Goal: Task Accomplishment & Management: Complete application form

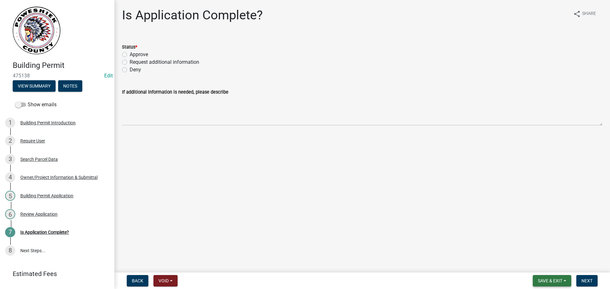
click at [552, 280] on span "Save & Exit" at bounding box center [550, 280] width 24 height 5
click at [551, 267] on button "Save & Exit" at bounding box center [545, 264] width 51 height 15
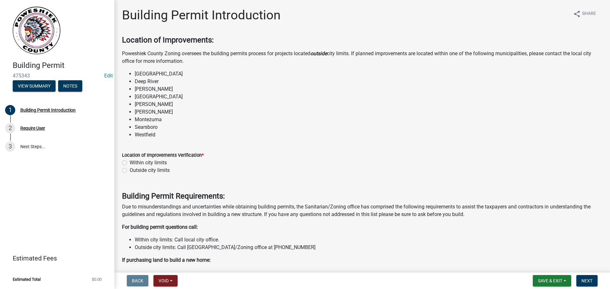
click at [130, 170] on label "Outside city limits" at bounding box center [150, 171] width 40 height 8
click at [130, 170] on input "Outside city limits" at bounding box center [132, 169] width 4 height 4
radio input "true"
click at [580, 280] on button "Next" at bounding box center [586, 280] width 21 height 11
click at [585, 285] on button "Next" at bounding box center [586, 280] width 21 height 11
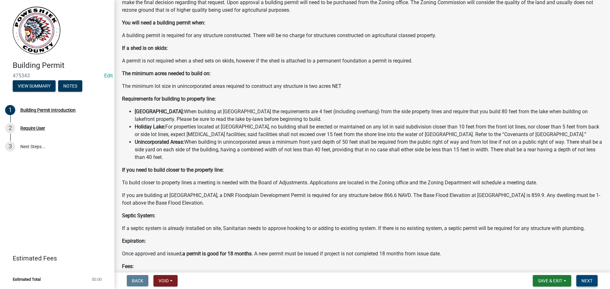
scroll to position [454, 0]
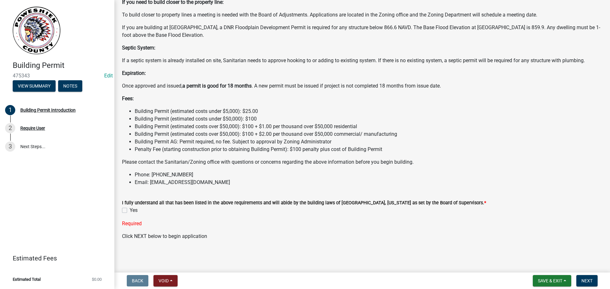
click at [130, 211] on label "Yes" at bounding box center [134, 211] width 8 height 8
click at [130, 211] on input "Yes" at bounding box center [132, 209] width 4 height 4
checkbox input "true"
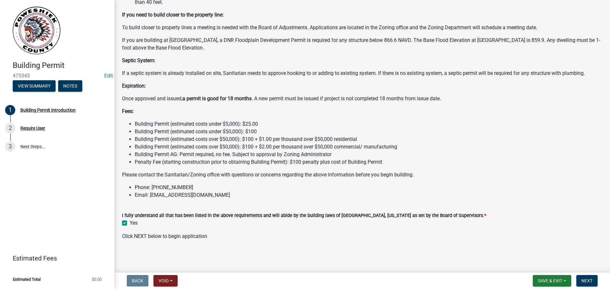
scroll to position [441, 0]
click at [589, 283] on span "Next" at bounding box center [586, 280] width 11 height 5
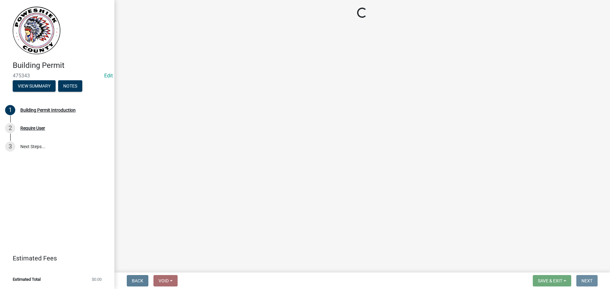
scroll to position [0, 0]
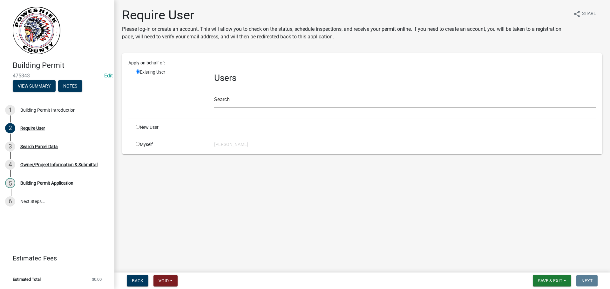
click at [138, 144] on input "radio" at bounding box center [138, 144] width 4 height 4
radio input "true"
radio input "false"
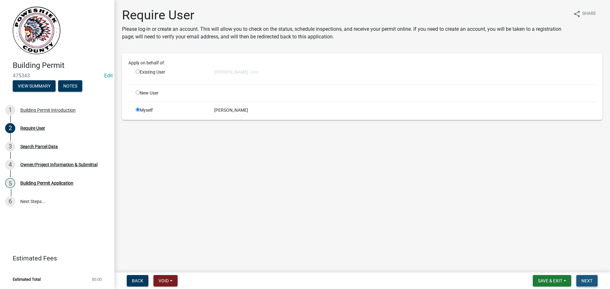
click at [590, 281] on span "Next" at bounding box center [586, 280] width 11 height 5
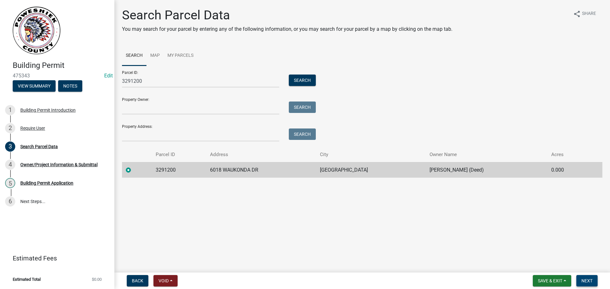
click at [589, 278] on span "Next" at bounding box center [586, 280] width 11 height 5
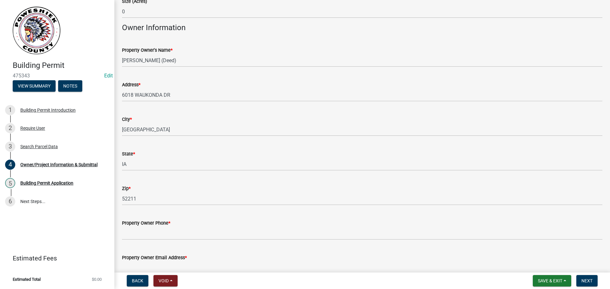
scroll to position [349, 0]
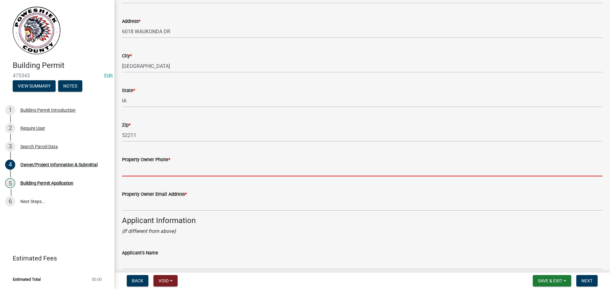
click at [135, 172] on input "Property Owner Phone *" at bounding box center [362, 170] width 480 height 13
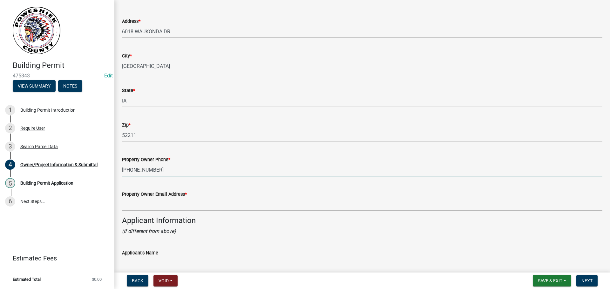
type input "[PHONE_NUMBER]"
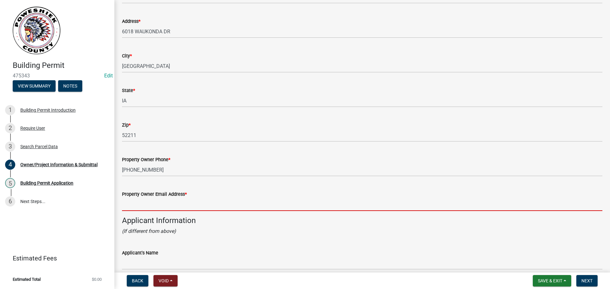
click at [137, 203] on input "Property Owner Email Address *" at bounding box center [362, 204] width 480 height 13
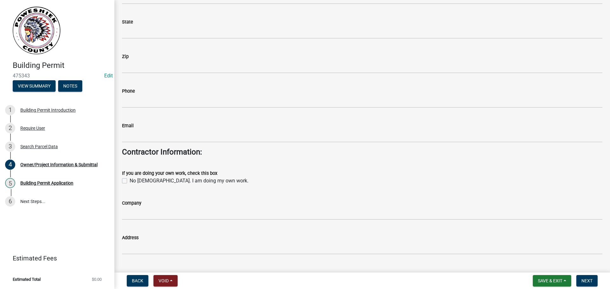
scroll to position [699, 0]
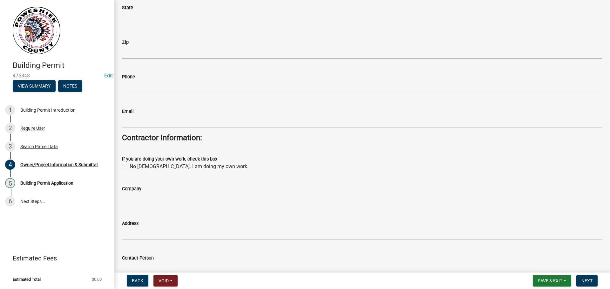
type input "[EMAIL_ADDRESS][DOMAIN_NAME]"
click at [120, 167] on div "If you are doing your own work, check this box No [DEMOGRAPHIC_DATA]. I am doin…" at bounding box center [362, 159] width 490 height 23
click at [130, 166] on label "No [DEMOGRAPHIC_DATA]. I am doing my own work." at bounding box center [189, 167] width 119 height 8
click at [130, 166] on input "No [DEMOGRAPHIC_DATA]. I am doing my own work." at bounding box center [132, 165] width 4 height 4
checkbox input "true"
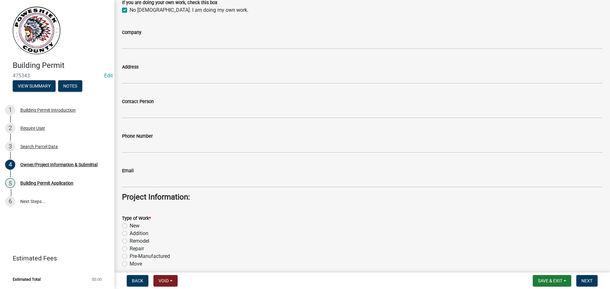
scroll to position [889, 0]
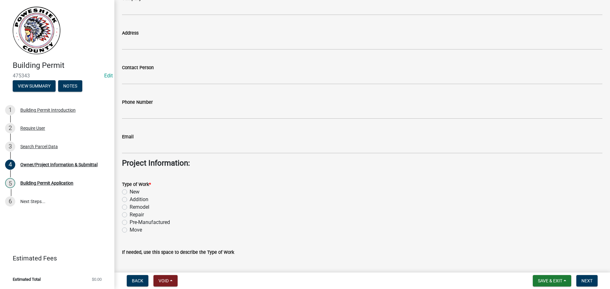
click at [130, 200] on label "Addition" at bounding box center [139, 200] width 19 height 8
click at [130, 200] on input "Addition" at bounding box center [132, 198] width 4 height 4
radio input "true"
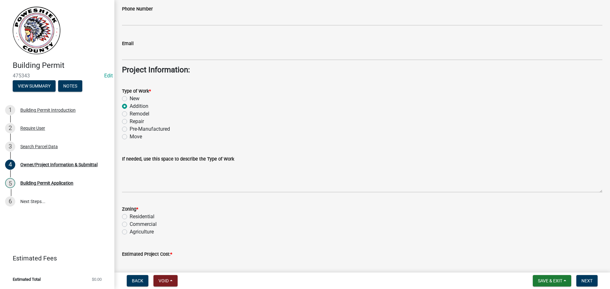
scroll to position [984, 0]
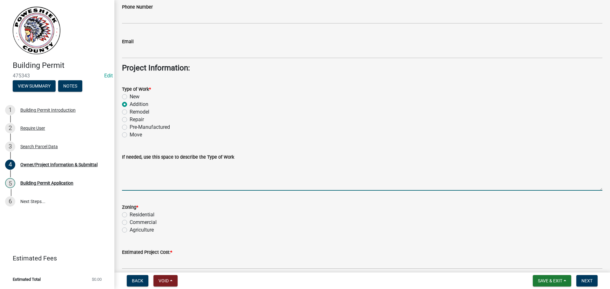
click at [138, 185] on textarea "If needed, use this space to describe the Type of Work" at bounding box center [362, 176] width 480 height 30
type textarea "Deck"
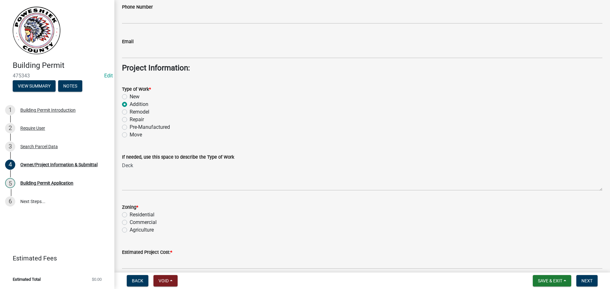
click at [130, 214] on label "Residential" at bounding box center [142, 215] width 25 height 8
click at [130, 214] on input "Residential" at bounding box center [132, 213] width 4 height 4
radio input "true"
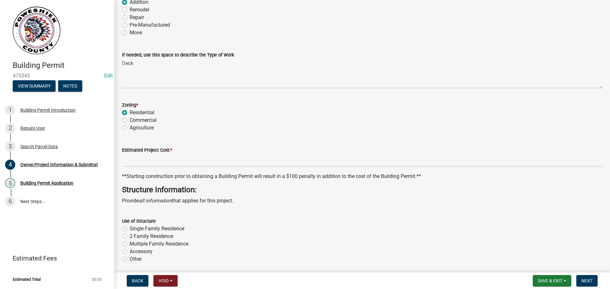
scroll to position [1111, 0]
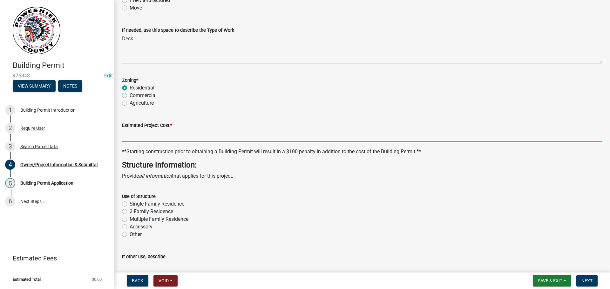
click at [143, 137] on input "text" at bounding box center [362, 135] width 480 height 13
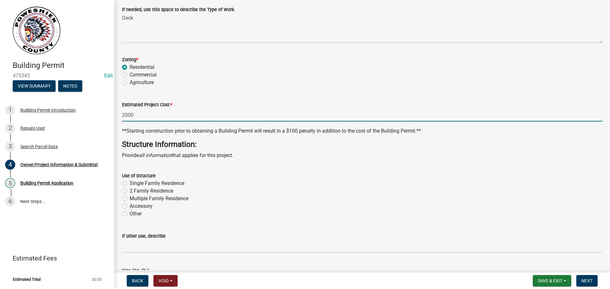
scroll to position [1143, 0]
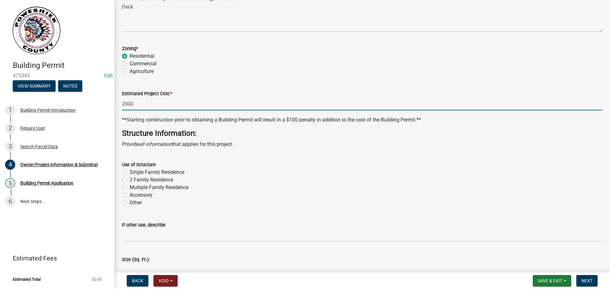
type input "2000"
click at [130, 203] on label "Other" at bounding box center [136, 203] width 12 height 8
click at [130, 203] on input "Other" at bounding box center [132, 201] width 4 height 4
radio input "true"
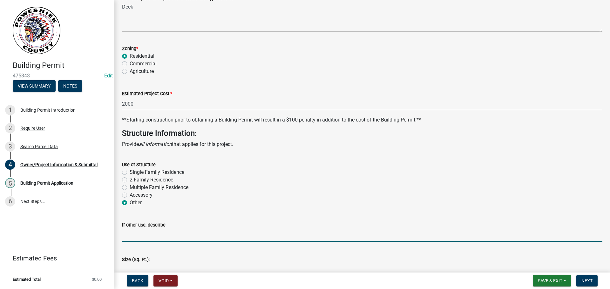
click at [129, 234] on input "If other use, describe" at bounding box center [362, 235] width 480 height 13
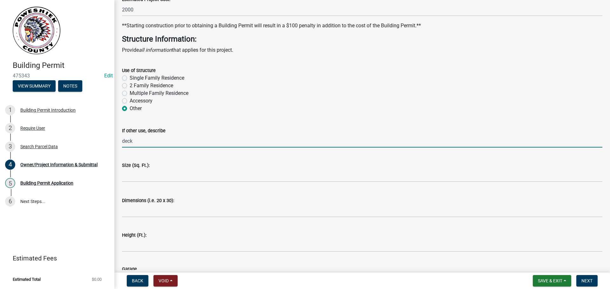
scroll to position [1270, 0]
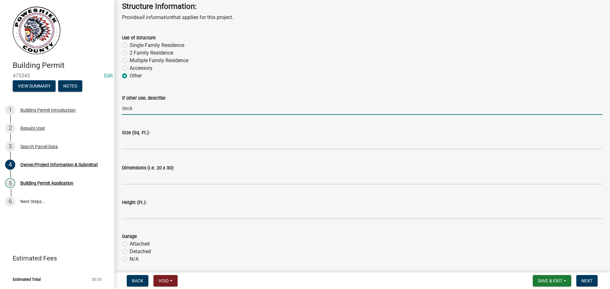
type input "deck"
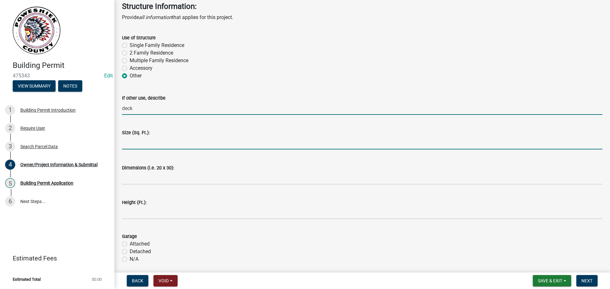
click at [132, 144] on input "text" at bounding box center [362, 143] width 480 height 13
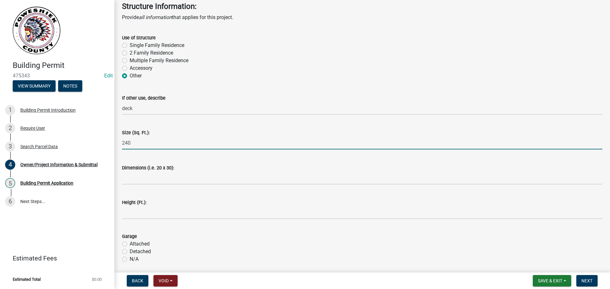
type input "240"
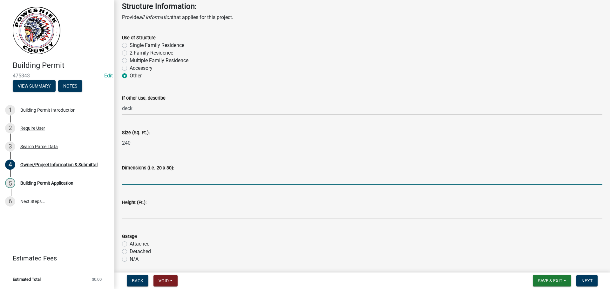
click at [129, 176] on input "Dimensions (i.e. 20 x 30):" at bounding box center [362, 178] width 480 height 13
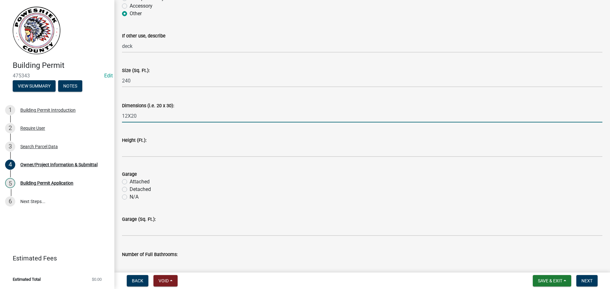
scroll to position [1334, 0]
type input "12X20"
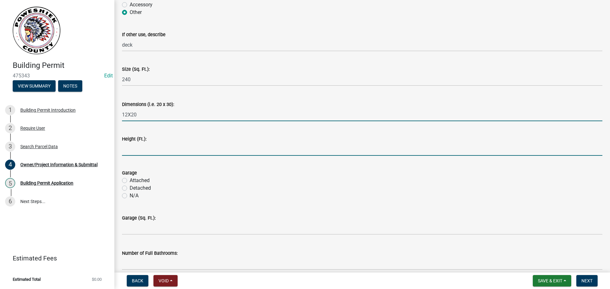
click at [136, 152] on input "text" at bounding box center [362, 149] width 480 height 13
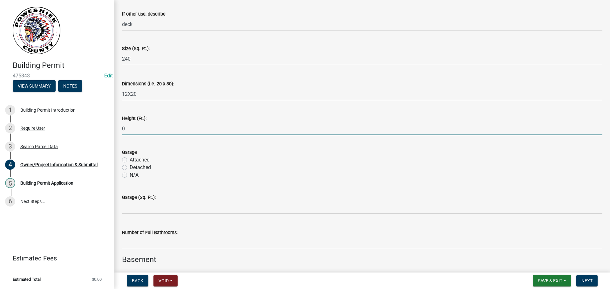
scroll to position [1365, 0]
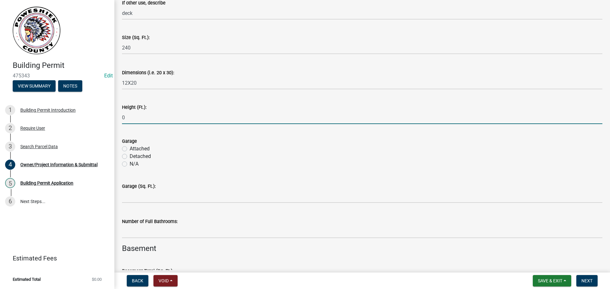
type input "0"
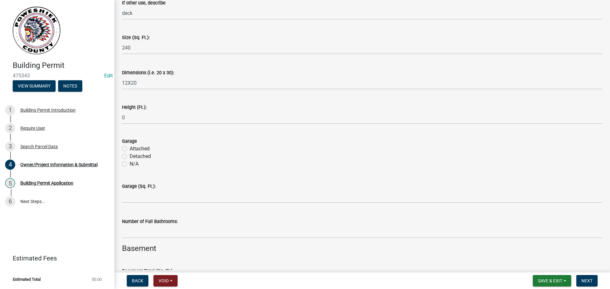
click at [130, 163] on label "N/A" at bounding box center [134, 164] width 9 height 8
click at [130, 163] on input "N/A" at bounding box center [132, 162] width 4 height 4
radio input "true"
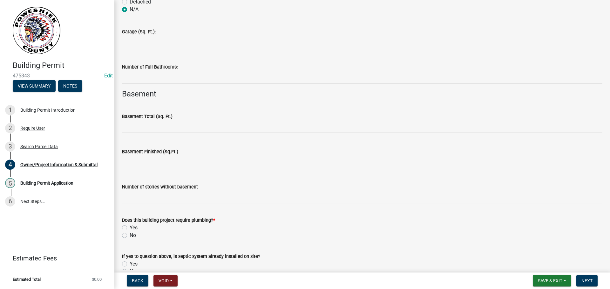
scroll to position [1524, 0]
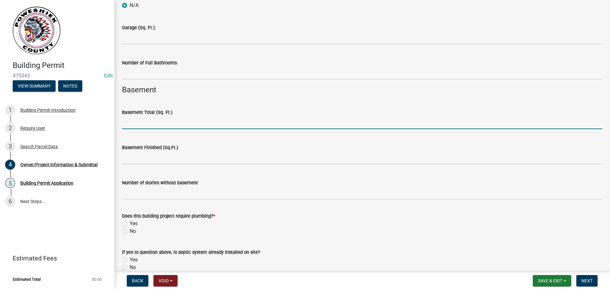
click at [136, 124] on input "text" at bounding box center [362, 122] width 480 height 13
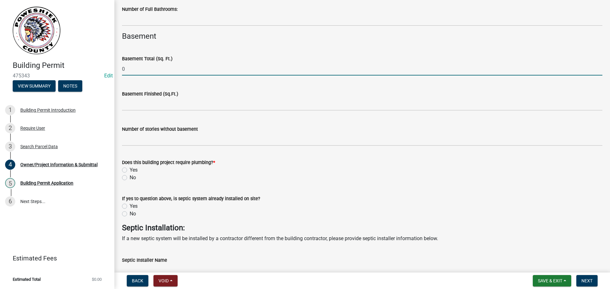
scroll to position [1588, 0]
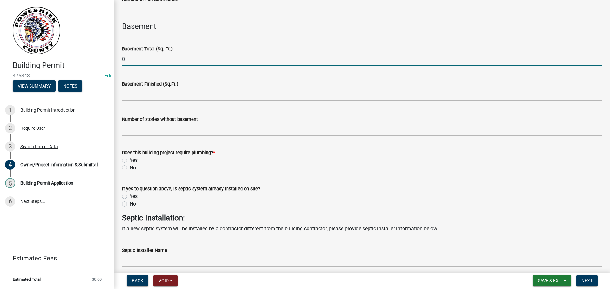
type input "0"
click at [130, 166] on label "No" at bounding box center [133, 168] width 6 height 8
click at [130, 166] on input "No" at bounding box center [132, 166] width 4 height 4
radio input "true"
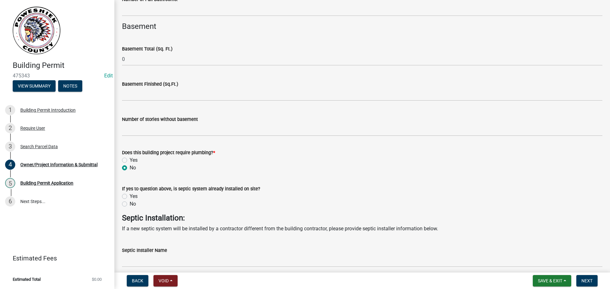
click at [123, 201] on div "No" at bounding box center [362, 204] width 480 height 8
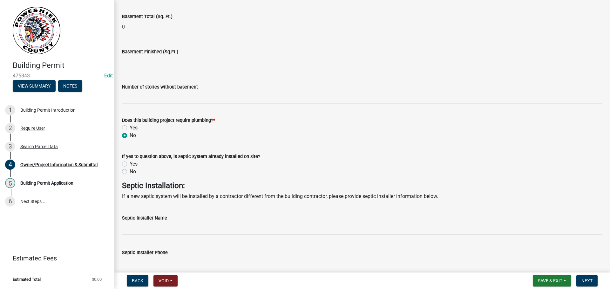
scroll to position [1651, 0]
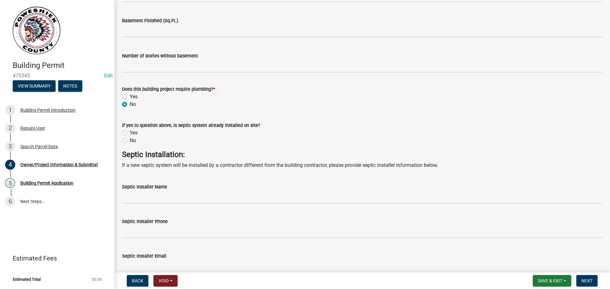
click at [130, 140] on label "No" at bounding box center [133, 141] width 6 height 8
click at [130, 140] on input "No" at bounding box center [132, 139] width 4 height 4
radio input "true"
click at [130, 132] on label "Yes" at bounding box center [134, 133] width 8 height 8
click at [130, 132] on input "Yes" at bounding box center [132, 131] width 4 height 4
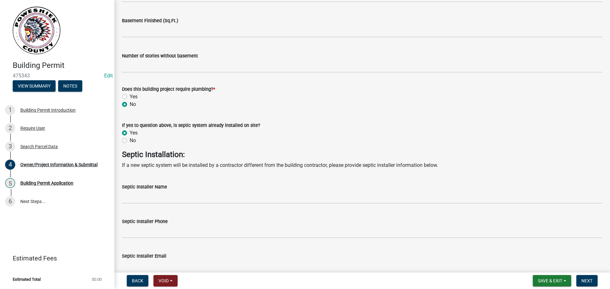
radio input "true"
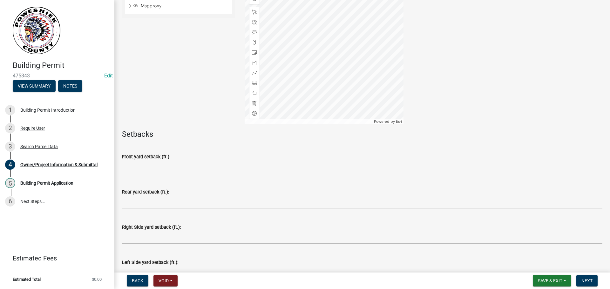
scroll to position [2159, 0]
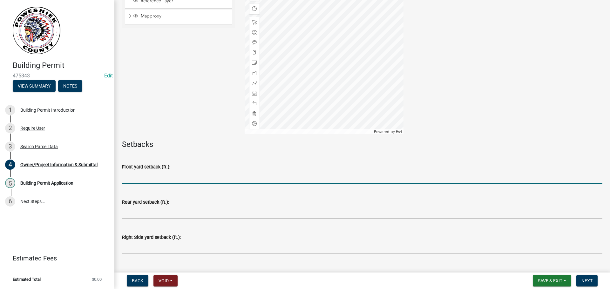
click at [139, 175] on input "text" at bounding box center [362, 177] width 480 height 13
type input "20"
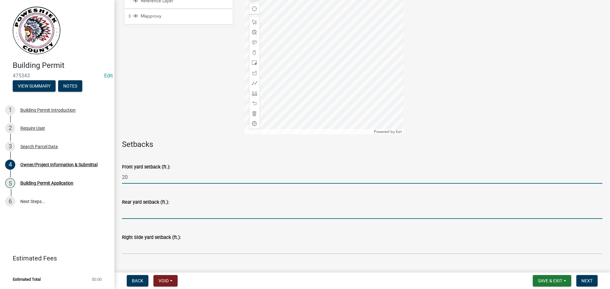
click at [135, 211] on input "text" at bounding box center [362, 212] width 480 height 13
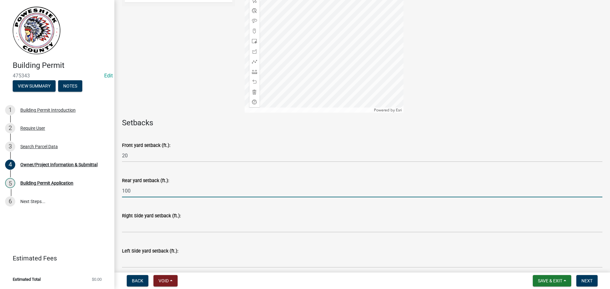
scroll to position [2191, 0]
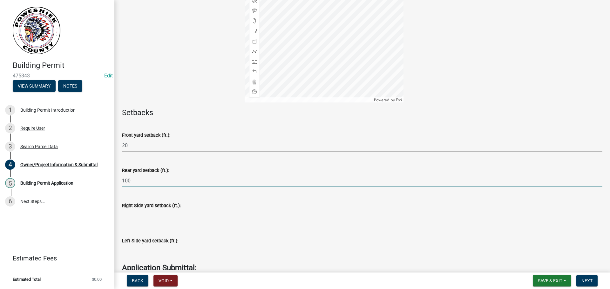
type input "100"
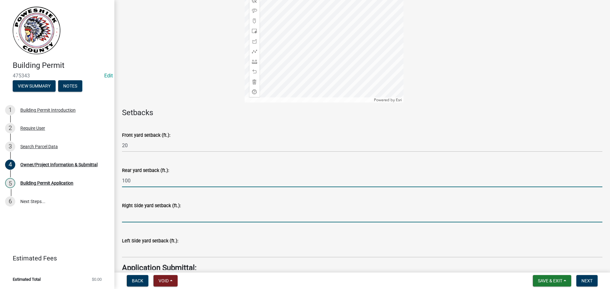
click at [136, 215] on input "text" at bounding box center [362, 216] width 480 height 13
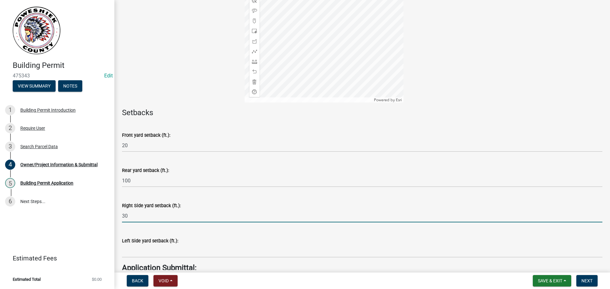
type input "30"
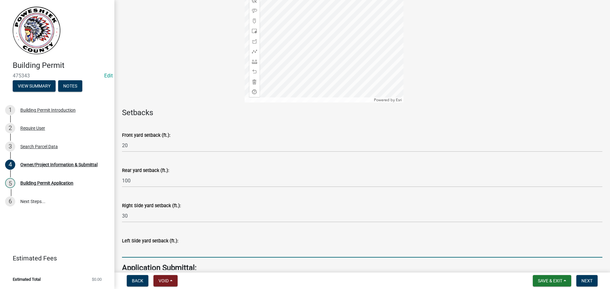
click at [136, 250] on input "text" at bounding box center [362, 251] width 480 height 13
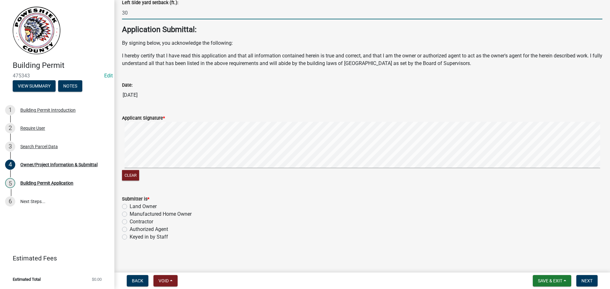
scroll to position [2431, 0]
type input "30"
click at [130, 235] on label "Keyed in by Staff" at bounding box center [149, 236] width 38 height 8
click at [130, 235] on input "Keyed in by Staff" at bounding box center [132, 234] width 4 height 4
radio input "true"
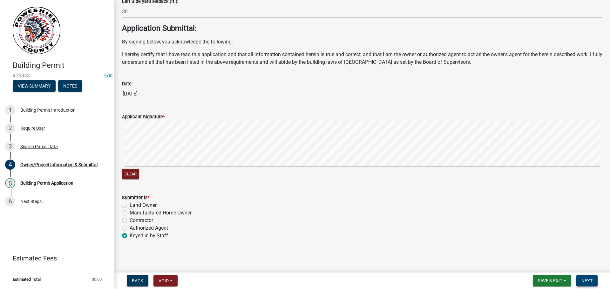
click at [584, 280] on span "Next" at bounding box center [586, 280] width 11 height 5
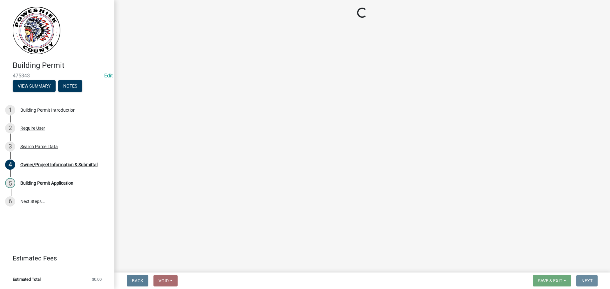
scroll to position [0, 0]
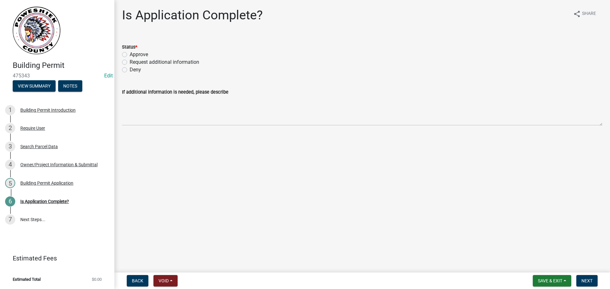
click at [130, 53] on label "Approve" at bounding box center [139, 55] width 18 height 8
click at [130, 53] on input "Approve" at bounding box center [132, 53] width 4 height 4
radio input "true"
click at [591, 281] on span "Next" at bounding box center [586, 280] width 11 height 5
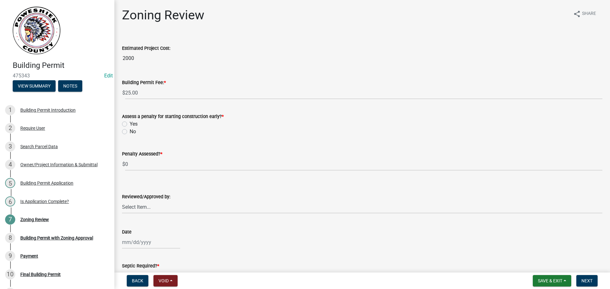
click at [130, 132] on label "No" at bounding box center [133, 132] width 6 height 8
click at [130, 132] on input "No" at bounding box center [132, 130] width 4 height 4
radio input "true"
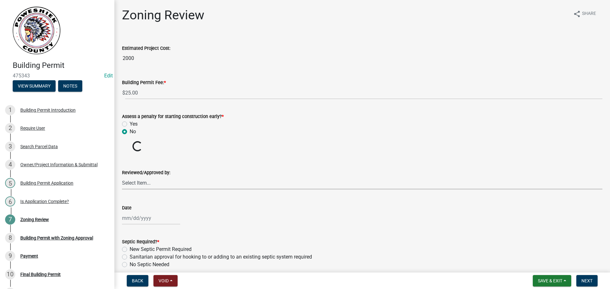
click at [133, 184] on select "Select Item... [PERSON_NAME]" at bounding box center [362, 183] width 480 height 13
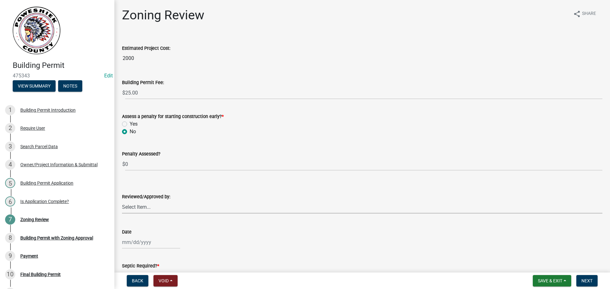
click at [134, 201] on select "Select Item... [PERSON_NAME]" at bounding box center [362, 207] width 480 height 13
click at [135, 204] on select "Select Item... [PERSON_NAME]" at bounding box center [362, 207] width 480 height 13
click at [122, 201] on select "Select Item... [PERSON_NAME]" at bounding box center [362, 207] width 480 height 13
select select "cd1e2781-96fe-455b-9ef7-e2bfe4f5dace"
select select "9"
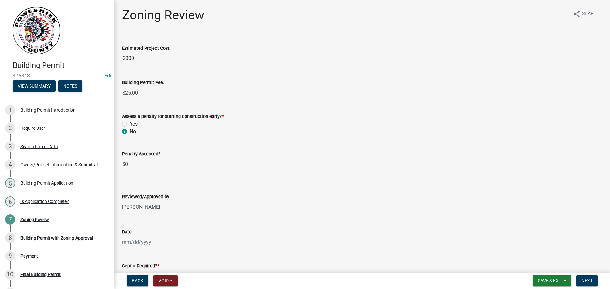
select select "2025"
click at [135, 245] on div "[PERSON_NAME] Feb Mar Apr [PERSON_NAME][DATE] Oct Nov [DATE] 1526 1527 1528 152…" at bounding box center [151, 242] width 58 height 13
click at [130, 188] on div "8" at bounding box center [128, 188] width 10 height 10
type input "[DATE]"
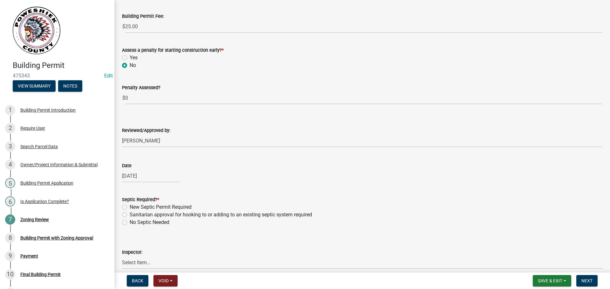
scroll to position [95, 0]
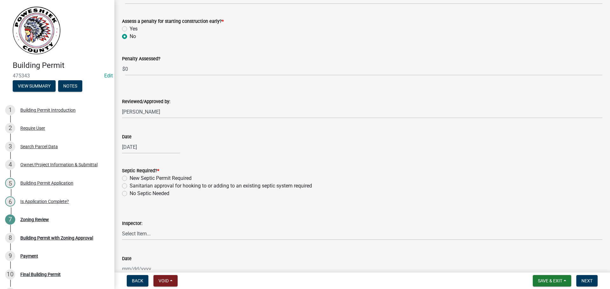
click at [130, 196] on label "No Septic Needed" at bounding box center [150, 194] width 40 height 8
click at [130, 194] on input "No Septic Needed" at bounding box center [132, 192] width 4 height 4
radio input "true"
click at [132, 235] on select "Select Item... [PERSON_NAME]" at bounding box center [362, 233] width 480 height 13
click at [122, 227] on select "Select Item... [PERSON_NAME]" at bounding box center [362, 233] width 480 height 13
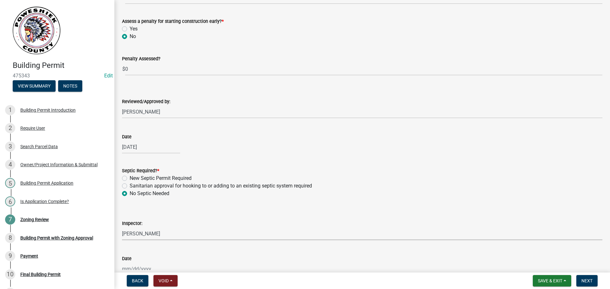
select select "cd1e2781-96fe-455b-9ef7-e2bfe4f5dace"
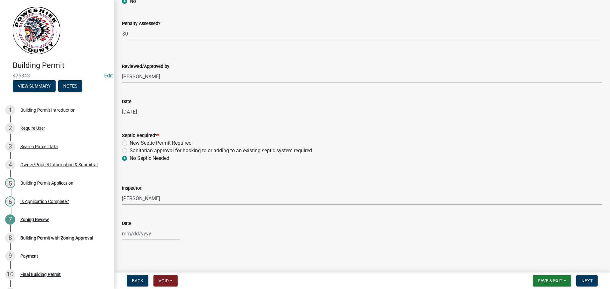
scroll to position [131, 0]
click at [136, 234] on div at bounding box center [151, 233] width 58 height 13
select select "9"
select select "2025"
click at [128, 175] on div "8" at bounding box center [128, 179] width 10 height 10
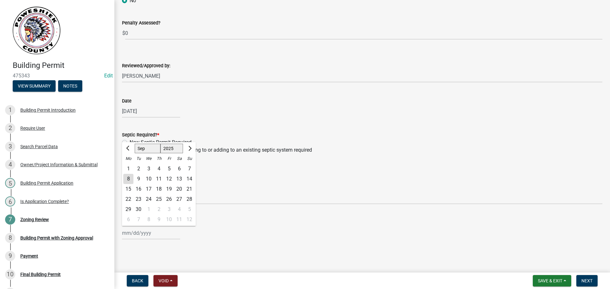
type input "[DATE]"
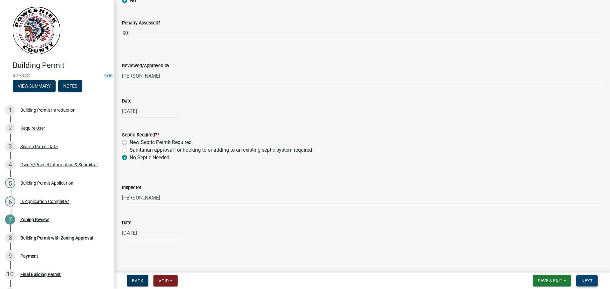
click at [587, 278] on span "Next" at bounding box center [586, 280] width 11 height 5
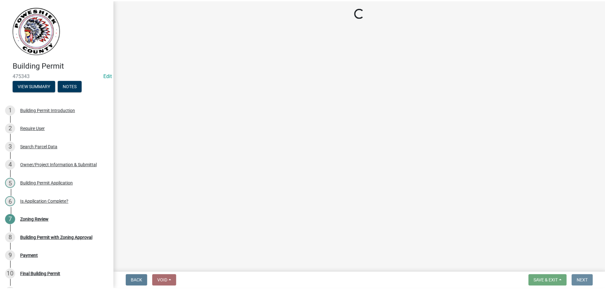
scroll to position [0, 0]
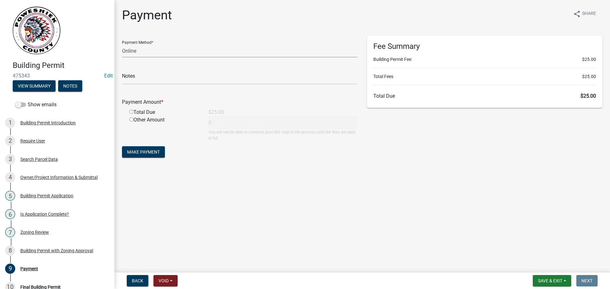
click at [138, 51] on select "Credit Card POS Check Cash Online" at bounding box center [239, 50] width 235 height 13
select select "1: 0"
click at [122, 44] on select "Credit Card POS Check Cash Online" at bounding box center [239, 50] width 235 height 13
click at [149, 77] on input "text" at bounding box center [239, 77] width 235 height 13
type input "4663"
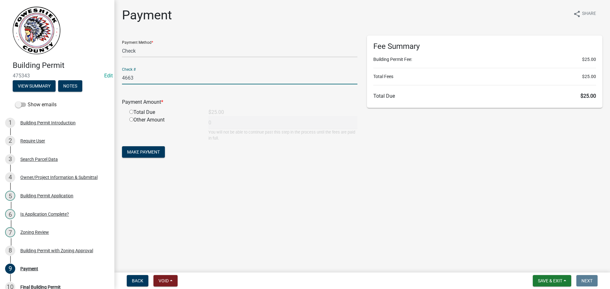
click at [131, 111] on input "radio" at bounding box center [131, 112] width 4 height 4
radio input "true"
type input "25"
click at [138, 153] on span "Make Payment" at bounding box center [143, 152] width 33 height 5
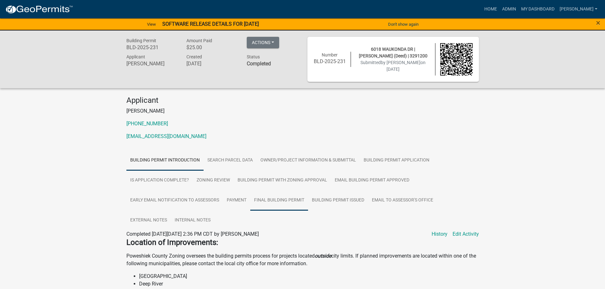
click at [270, 199] on link "Final Building Permit" at bounding box center [279, 201] width 58 height 20
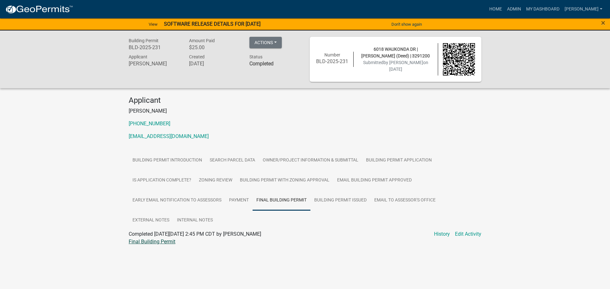
click at [165, 240] on link "Final Building Permit" at bounding box center [152, 242] width 47 height 6
click at [239, 200] on link "Payment" at bounding box center [238, 201] width 27 height 20
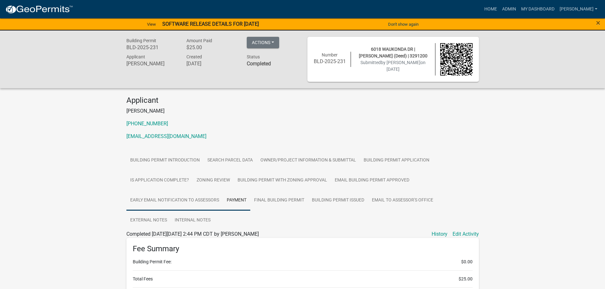
scroll to position [95, 0]
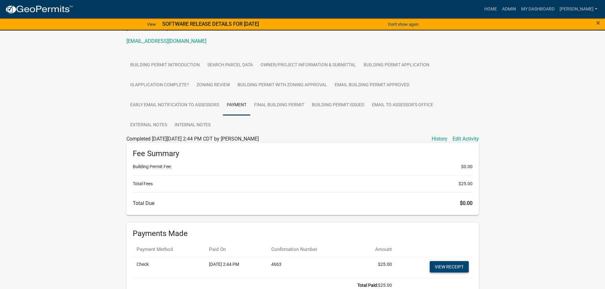
click at [448, 268] on link "View receipt" at bounding box center [449, 266] width 39 height 11
click at [547, 9] on link "My Dashboard" at bounding box center [538, 9] width 38 height 12
